Goal: Information Seeking & Learning: Learn about a topic

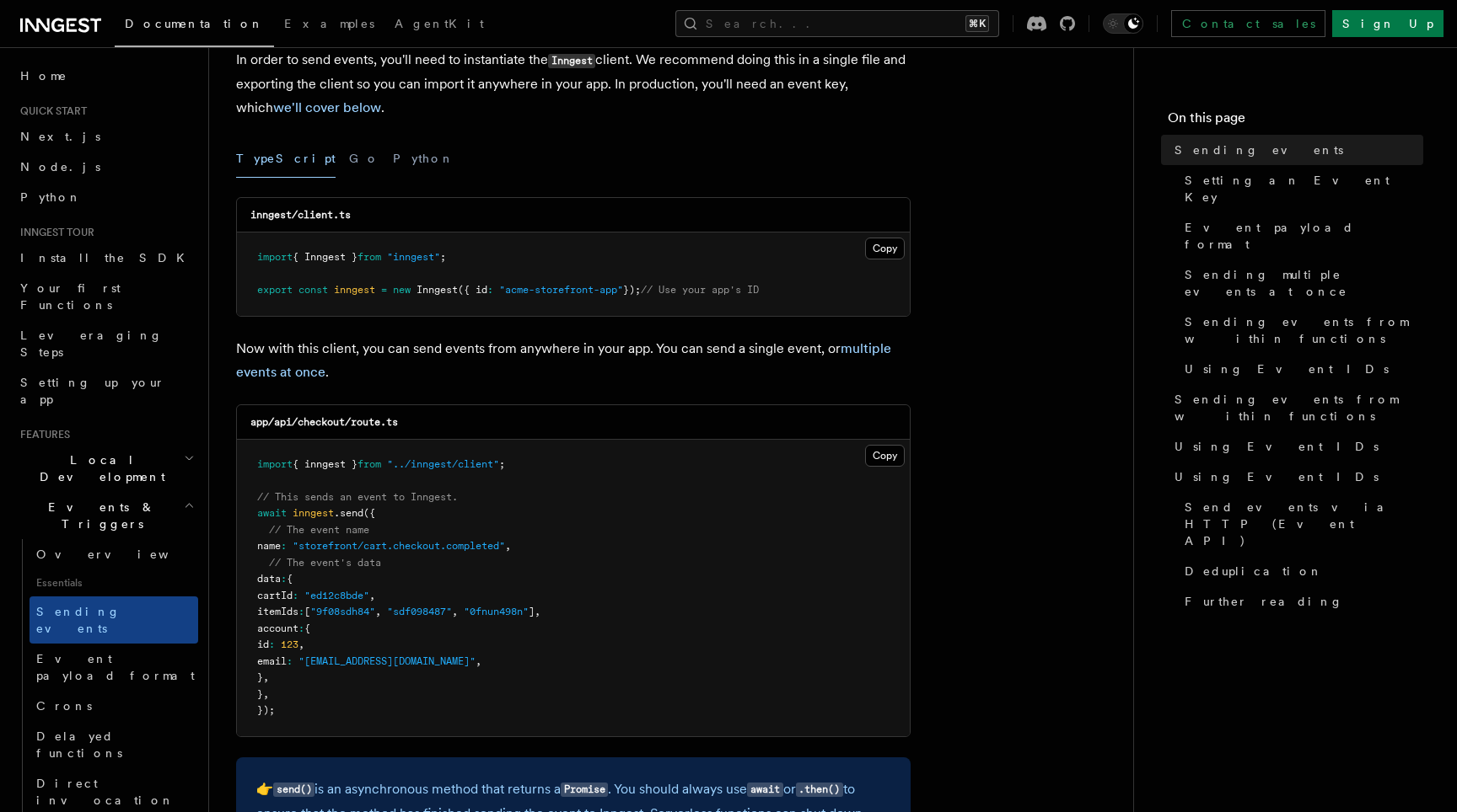
scroll to position [214, 0]
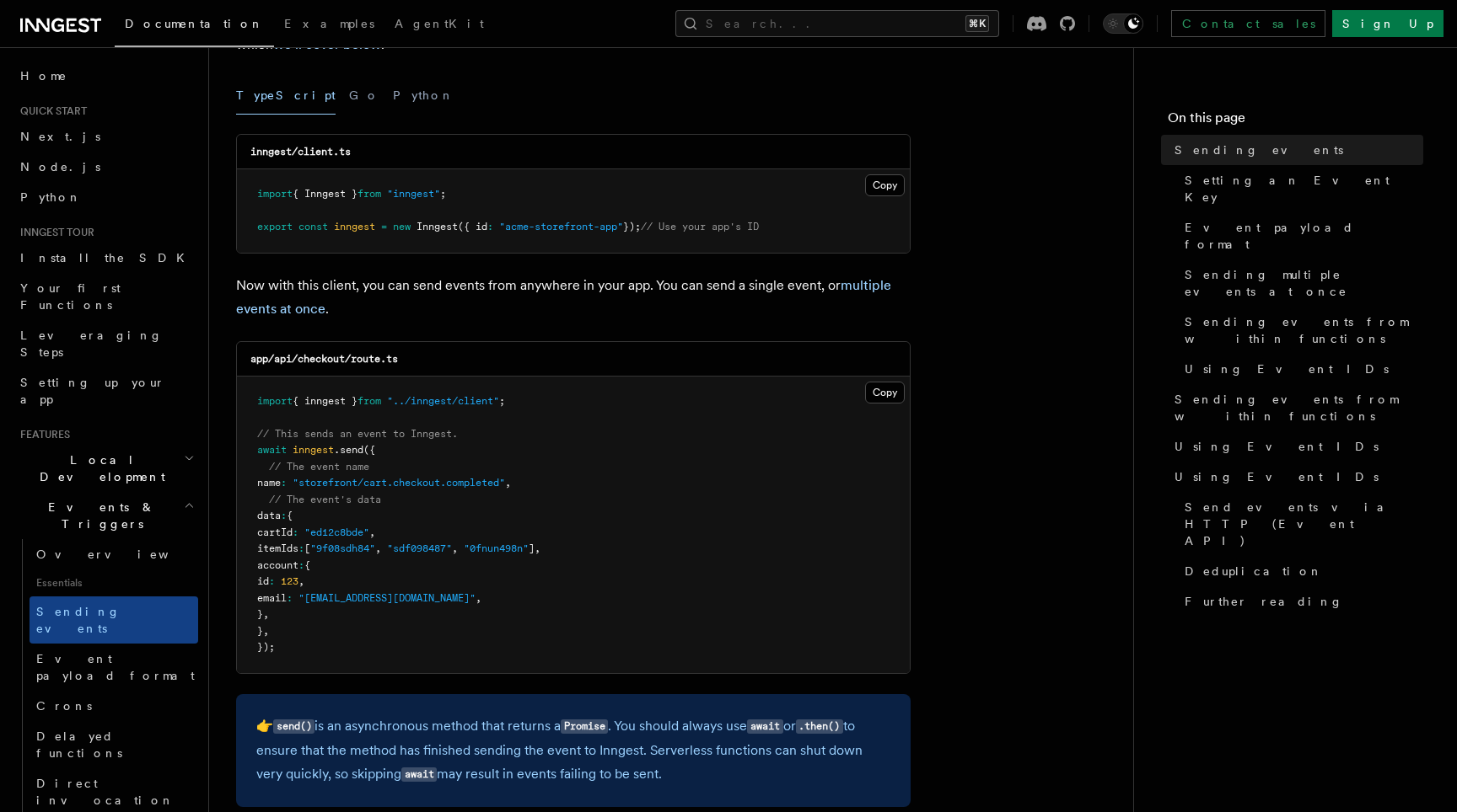
drag, startPoint x: 253, startPoint y: 450, endPoint x: 326, endPoint y: 547, distance: 121.4
click at [326, 547] on pre "import { inngest } from "../inngest/client" ; // This sends an event to Inngest…" at bounding box center [574, 525] width 673 height 297
click at [476, 603] on span "," at bounding box center [479, 598] width 6 height 12
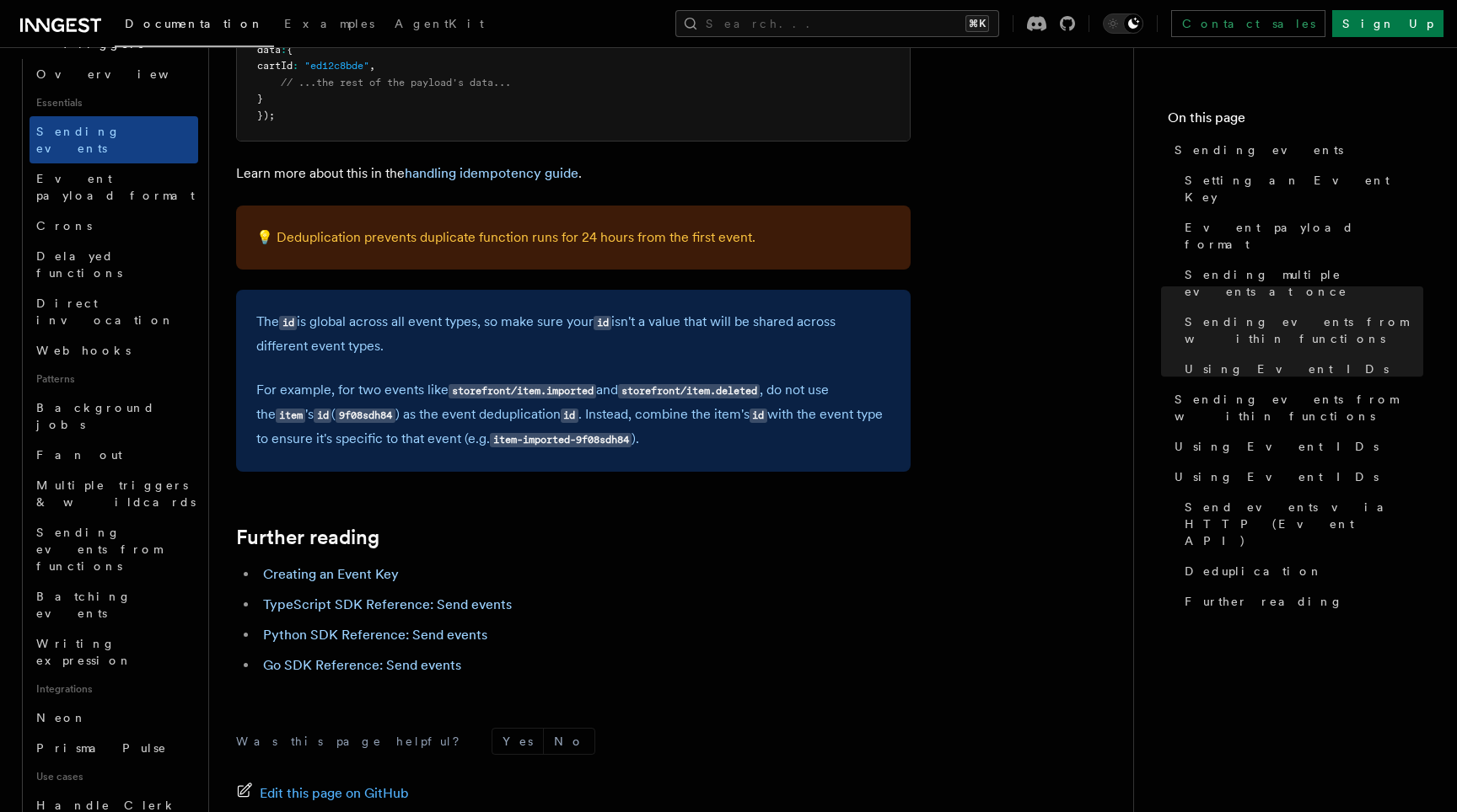
scroll to position [4780, 0]
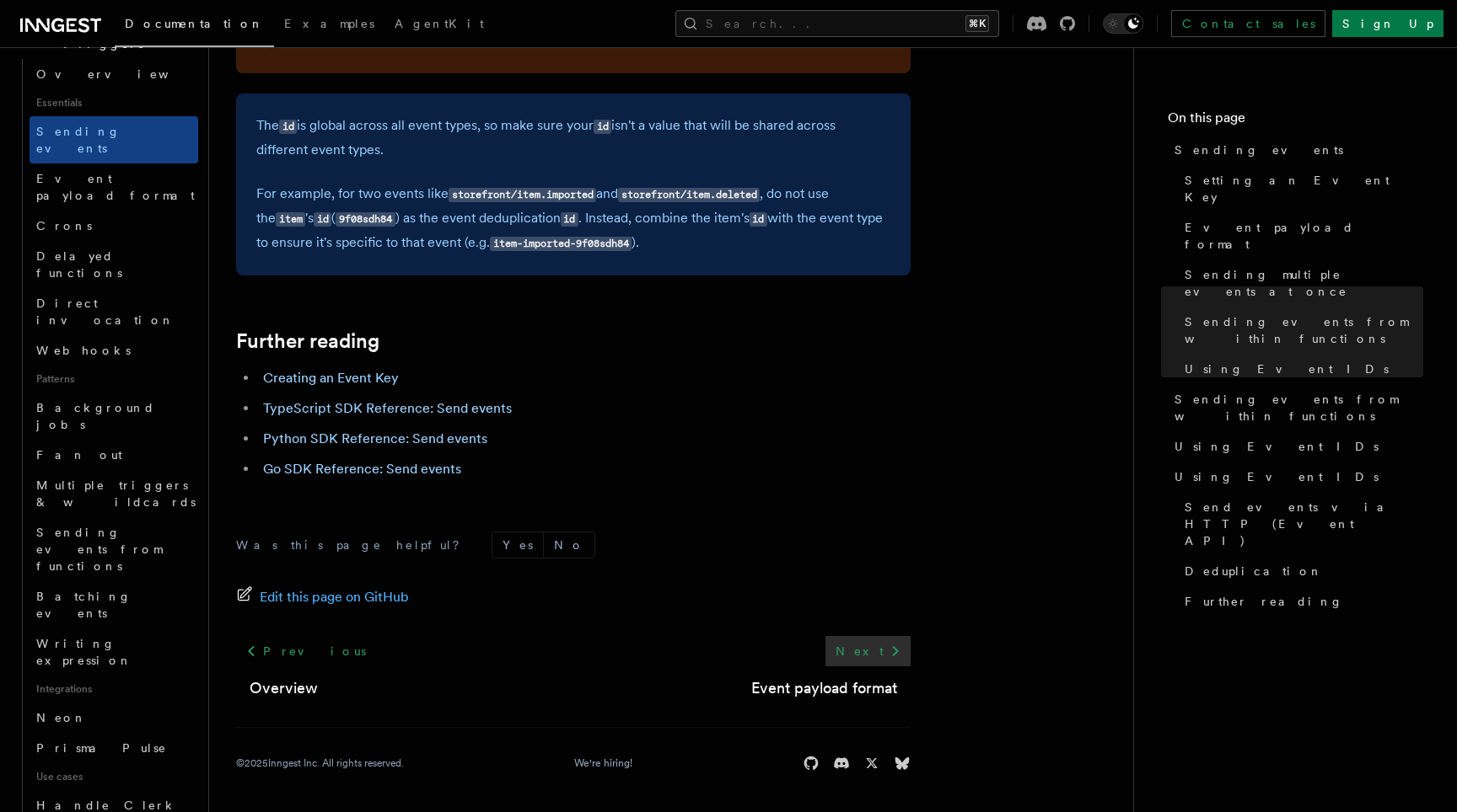
click at [867, 655] on link "Next" at bounding box center [868, 651] width 85 height 31
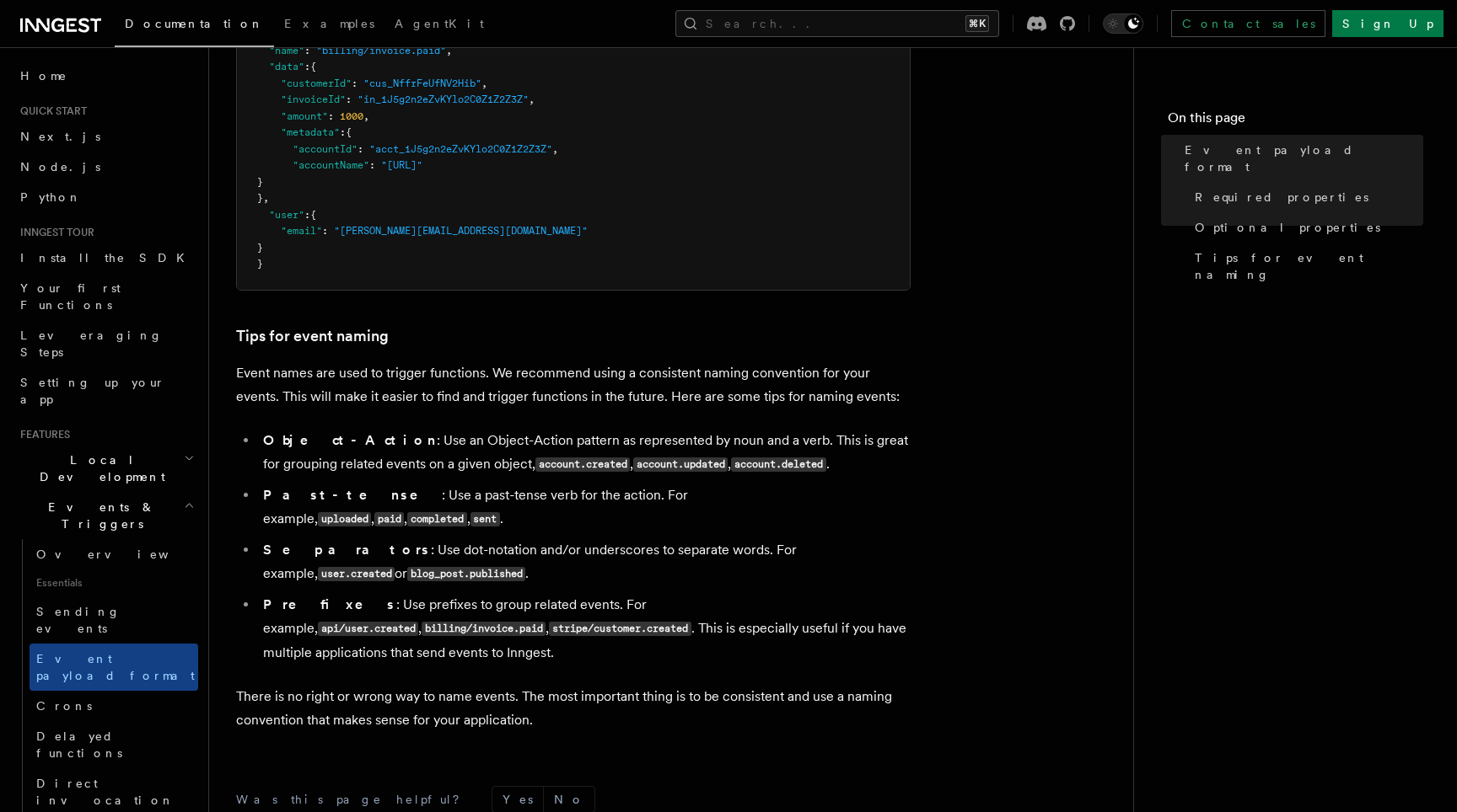
scroll to position [1081, 0]
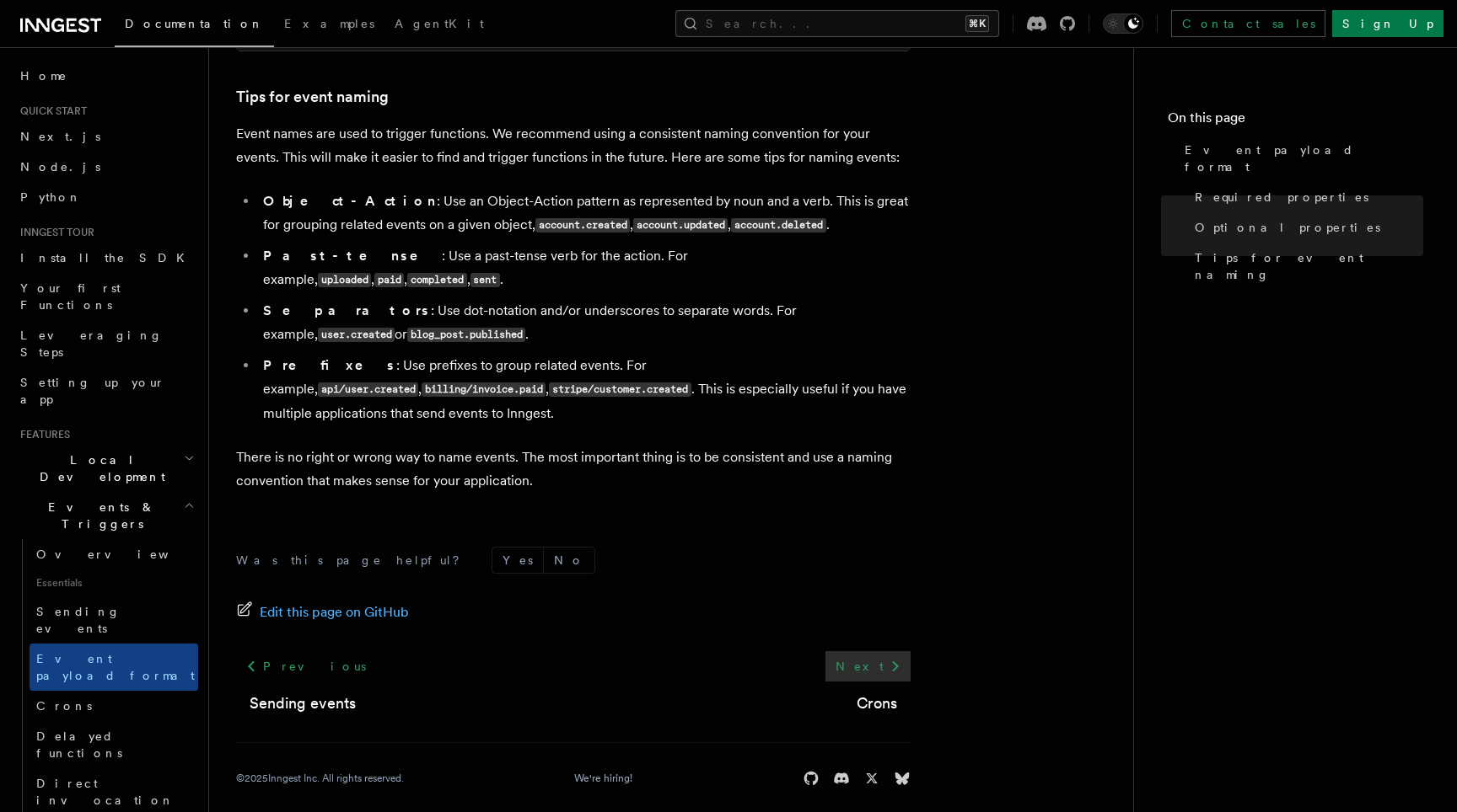
click at [897, 656] on icon at bounding box center [895, 666] width 20 height 20
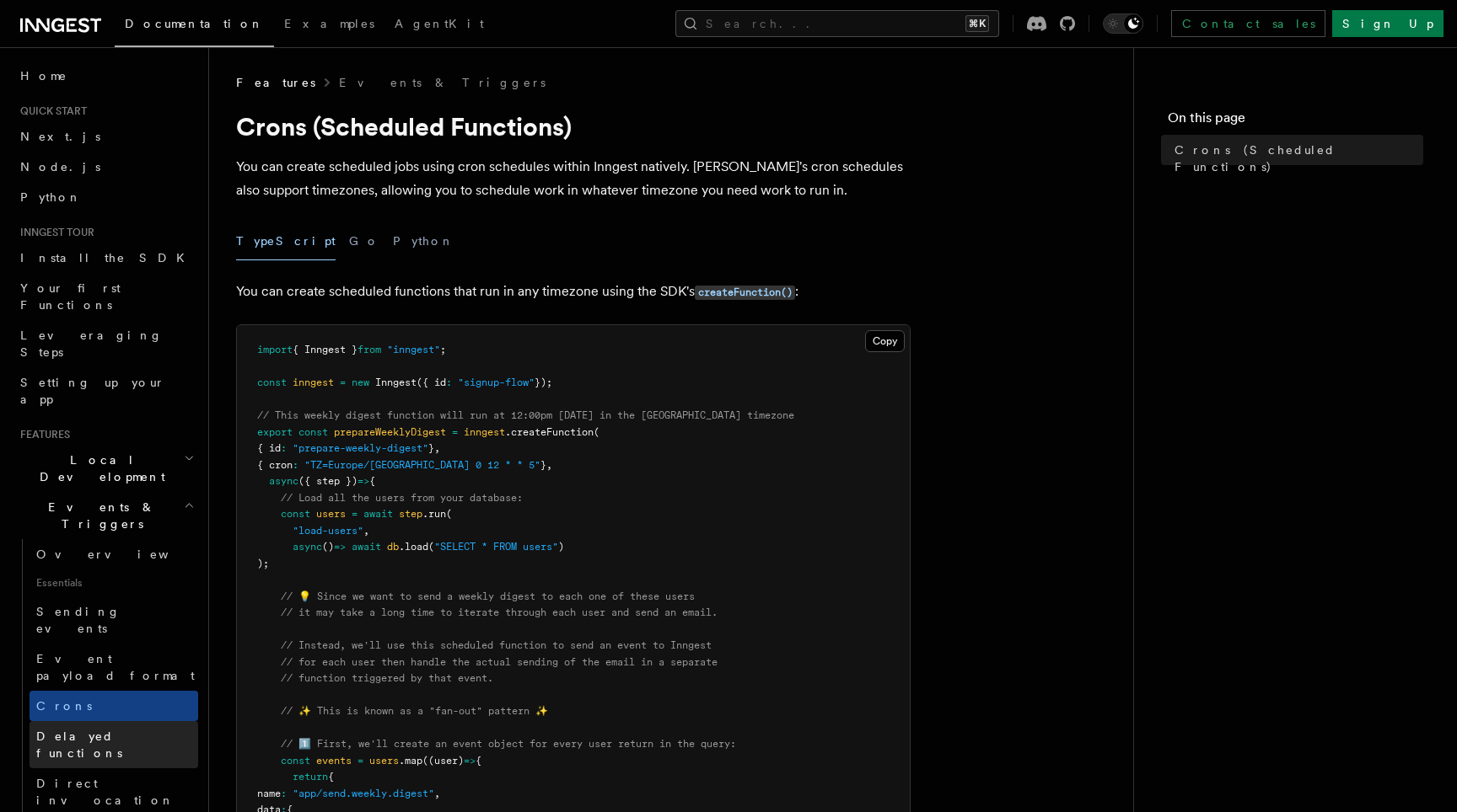
click at [140, 721] on link "Delayed functions" at bounding box center [114, 745] width 169 height 47
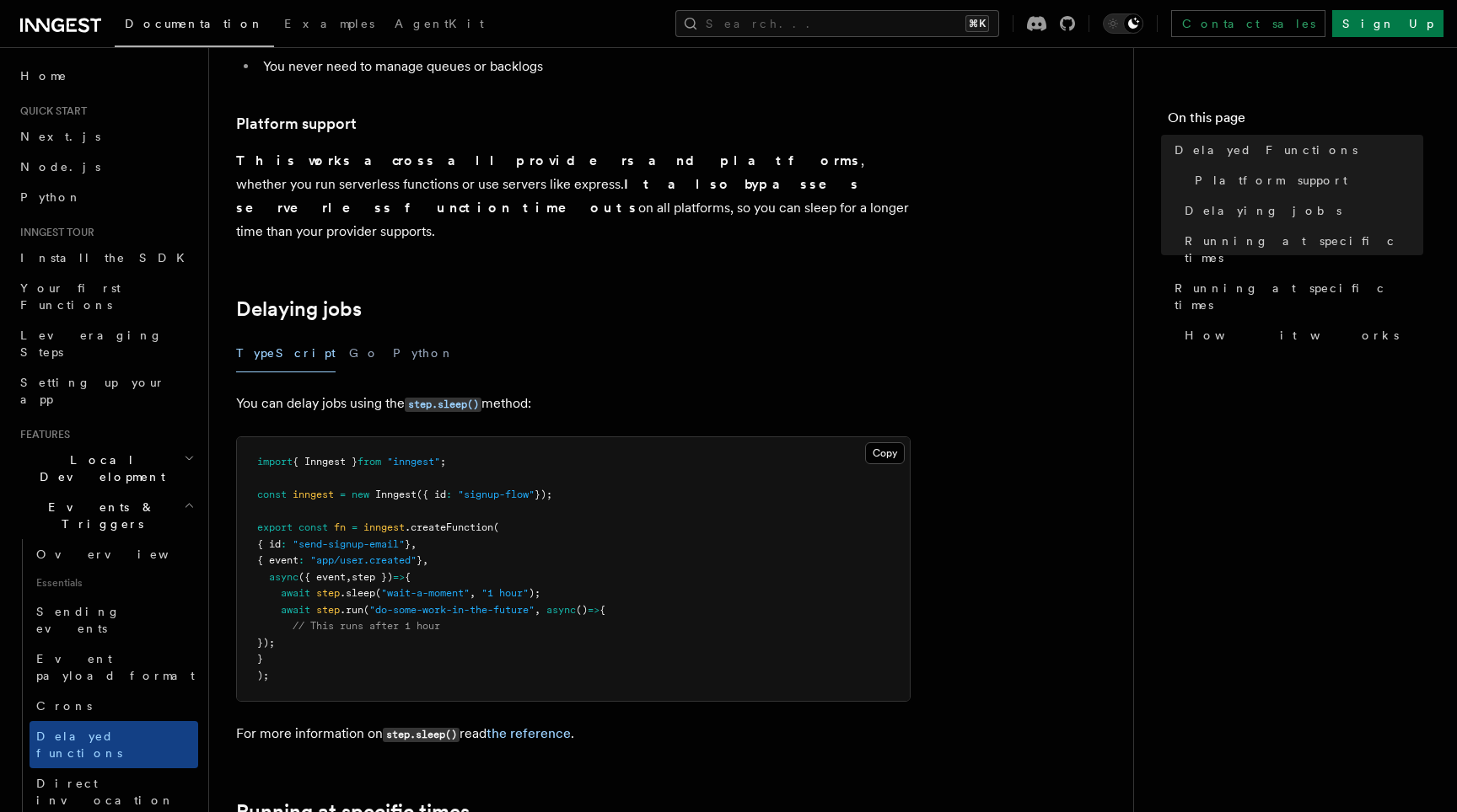
scroll to position [341, 0]
click at [516, 589] on span ""1 hour"" at bounding box center [505, 595] width 47 height 12
click at [587, 606] on span "()" at bounding box center [581, 612] width 12 height 12
click at [680, 588] on pre "import { Inngest } from "inngest" ; const inngest = new Inngest ({ id : "signup…" at bounding box center [574, 570] width 673 height 263
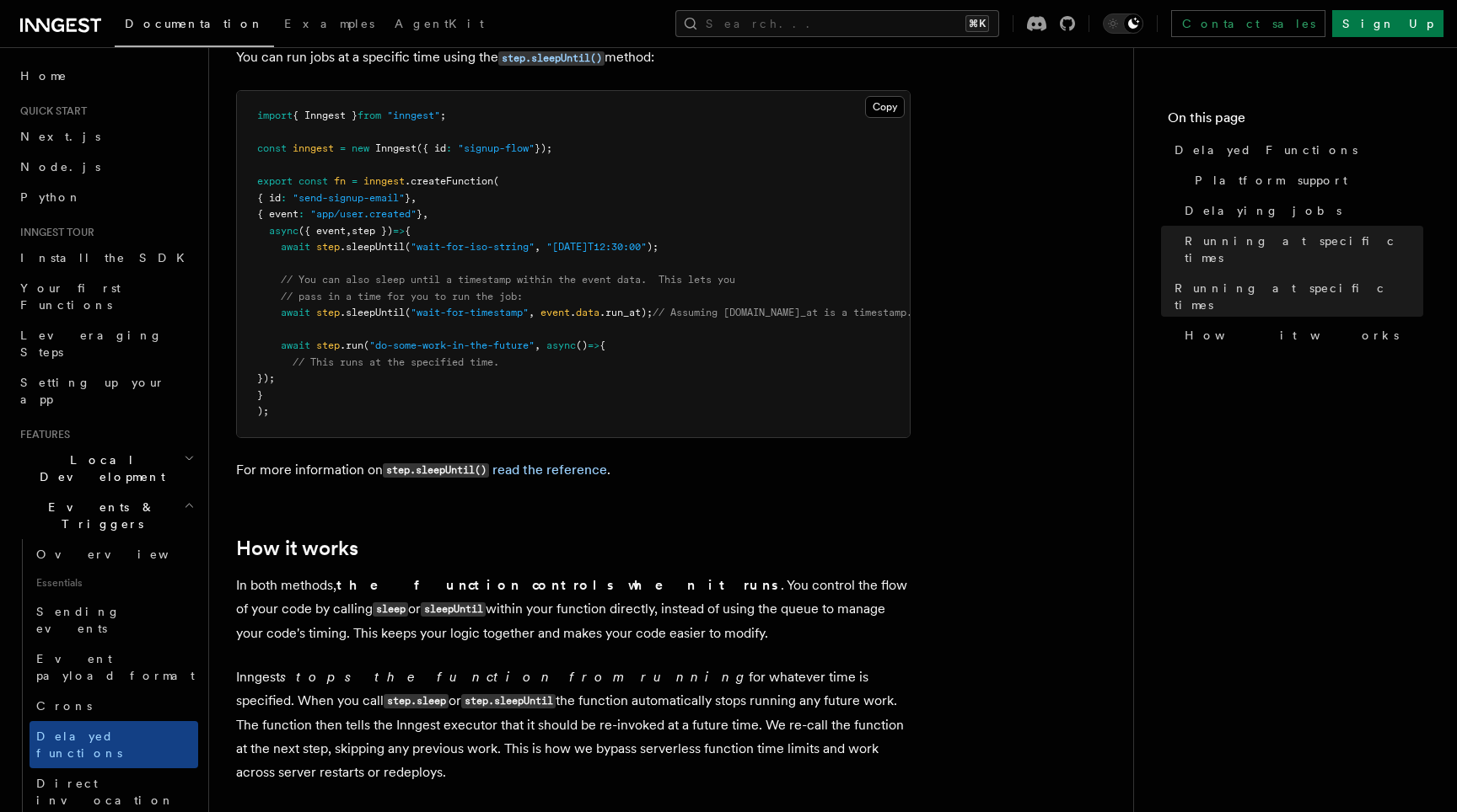
scroll to position [1330, 0]
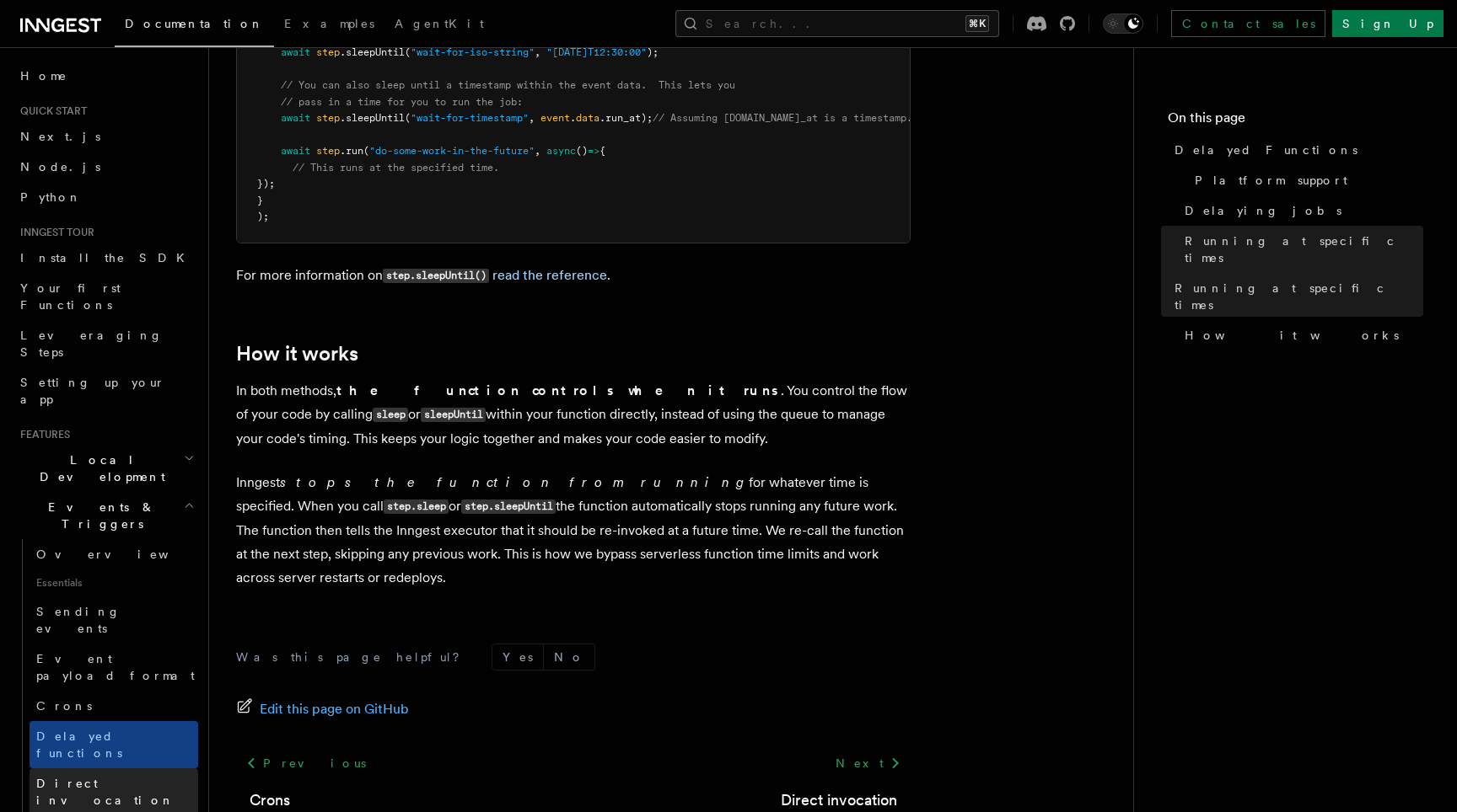
click at [115, 775] on span "Direct invocation" at bounding box center [117, 792] width 162 height 34
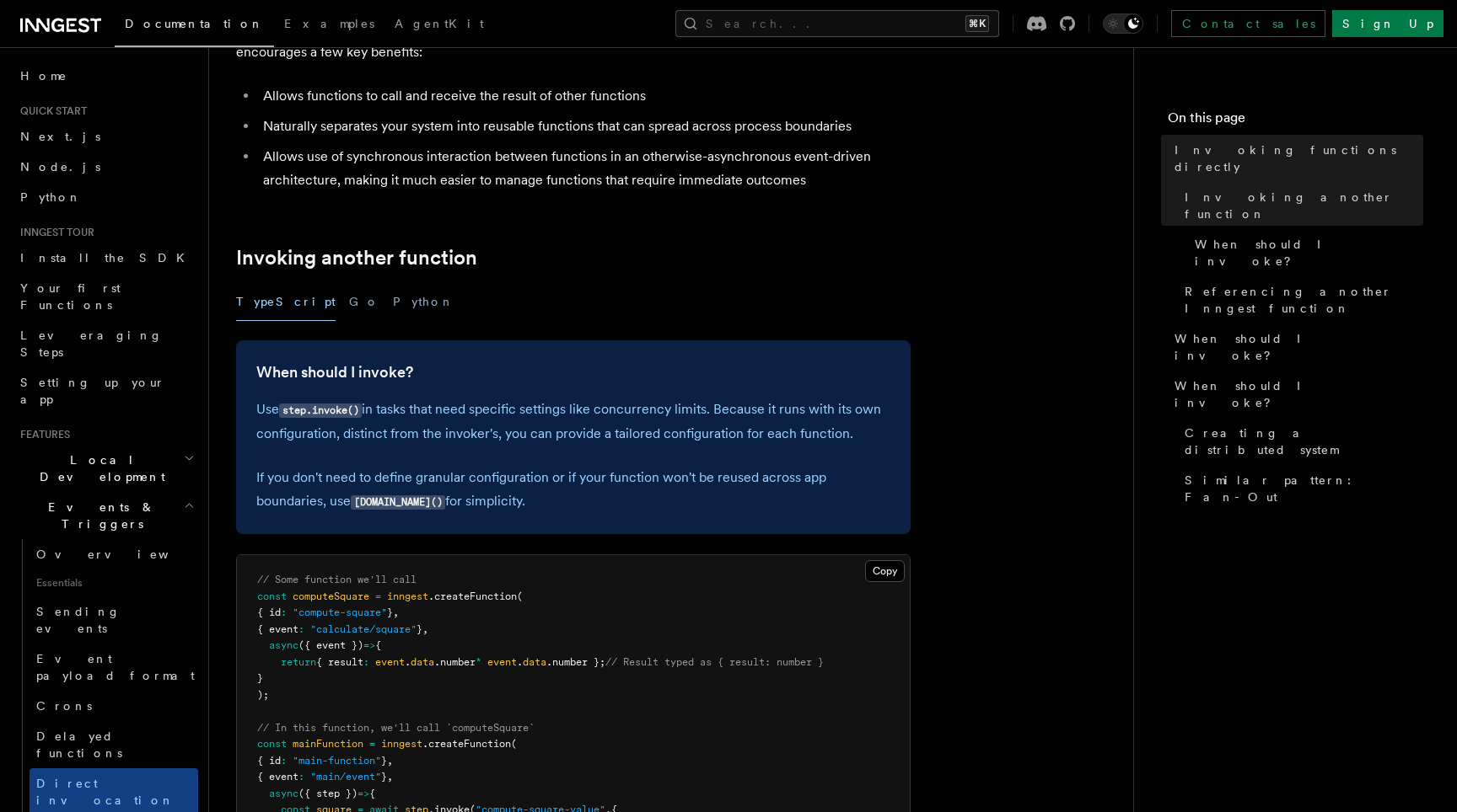
scroll to position [164, 0]
click at [98, 721] on link "Delayed functions" at bounding box center [114, 745] width 169 height 47
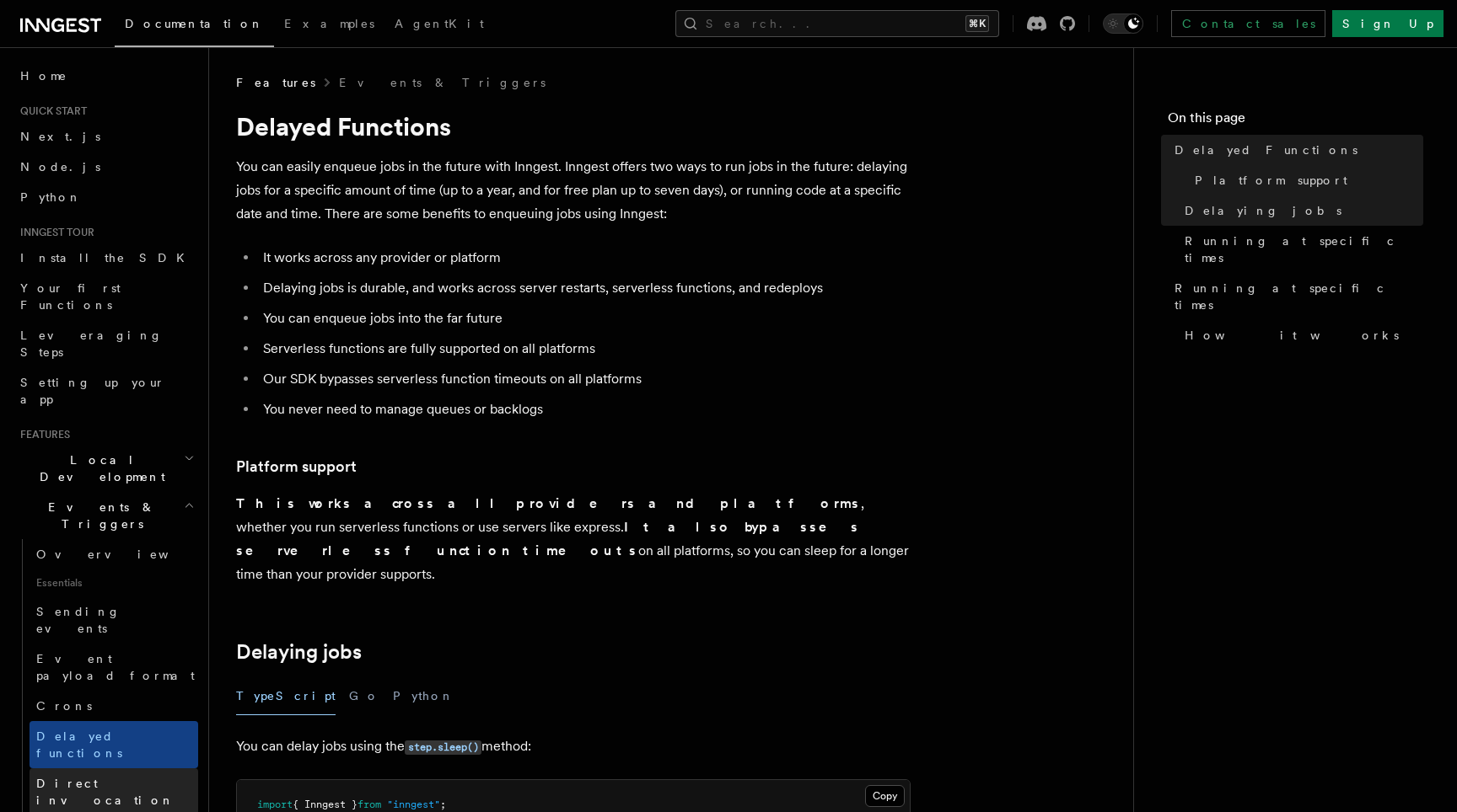
click at [105, 769] on link "Direct invocation" at bounding box center [114, 792] width 169 height 47
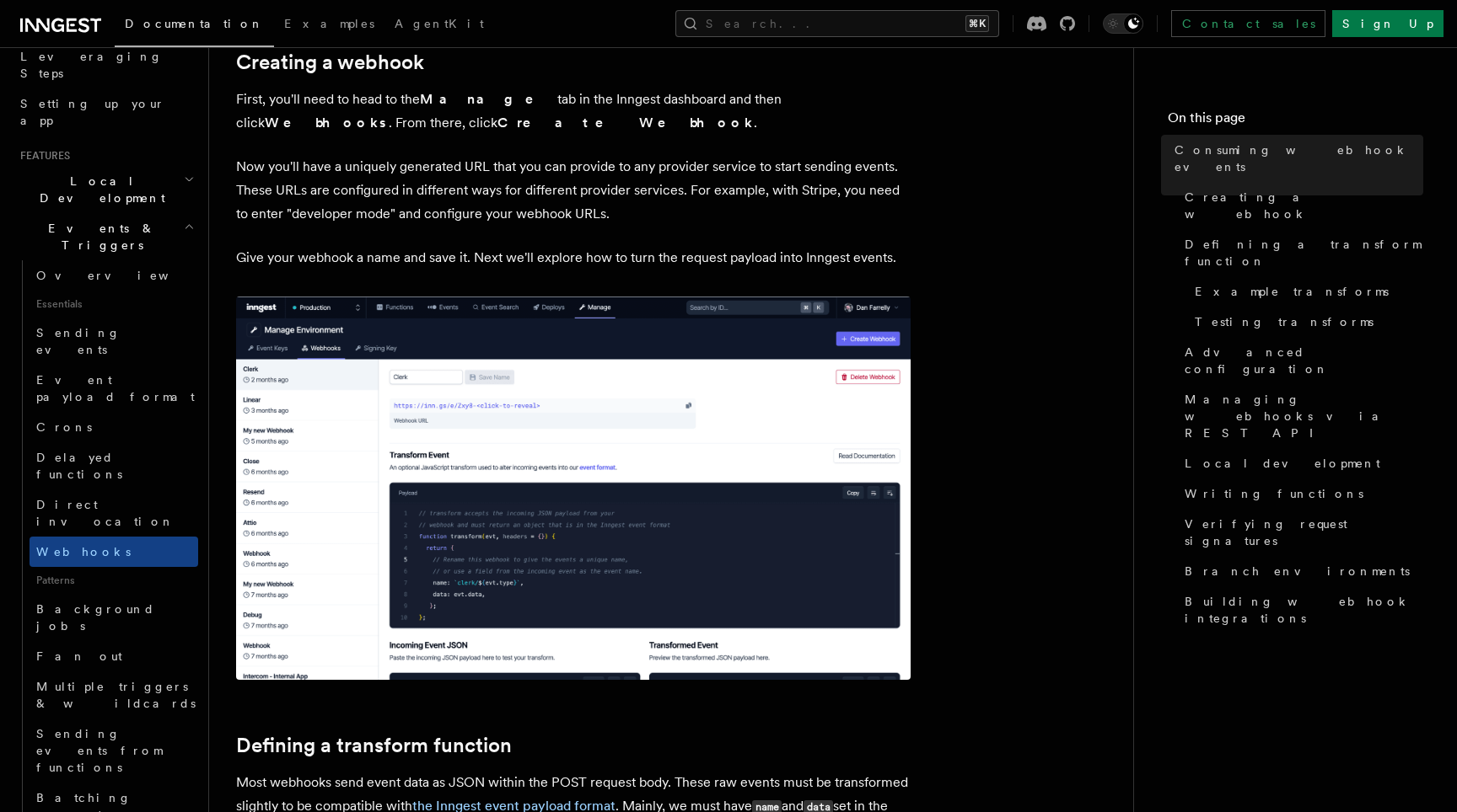
scroll to position [512, 0]
